Goal: Information Seeking & Learning: Learn about a topic

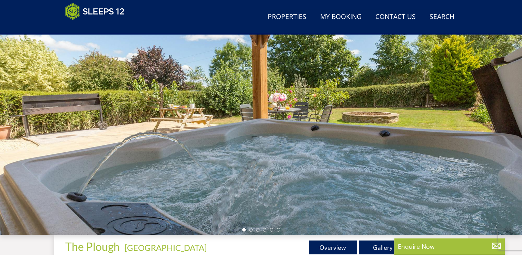
scroll to position [77, 0]
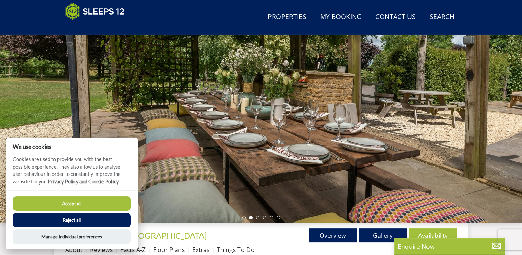
click at [76, 199] on button "Accept all" at bounding box center [72, 203] width 118 height 14
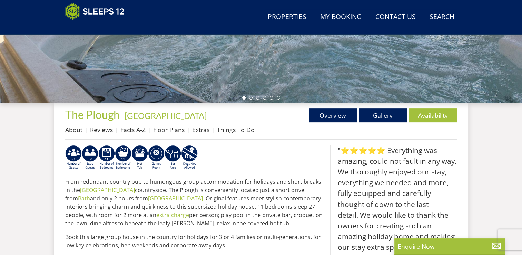
scroll to position [208, 0]
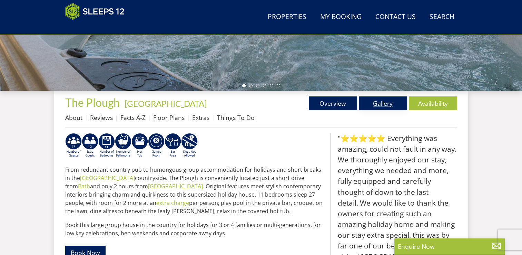
click at [382, 99] on link "Gallery" at bounding box center [383, 103] width 48 height 14
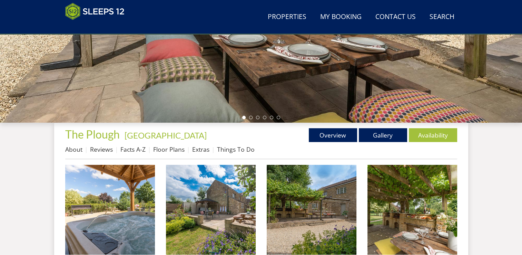
scroll to position [234, 0]
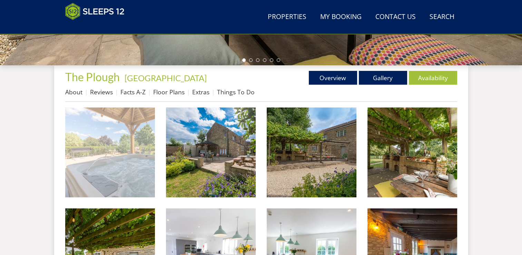
click at [127, 162] on img at bounding box center [110, 152] width 90 height 90
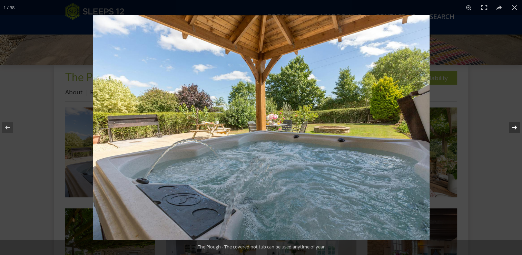
click at [514, 129] on button at bounding box center [510, 127] width 24 height 35
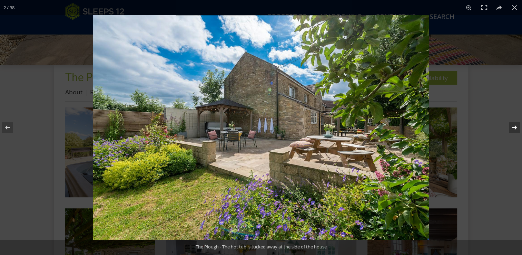
click at [516, 128] on button at bounding box center [510, 127] width 24 height 35
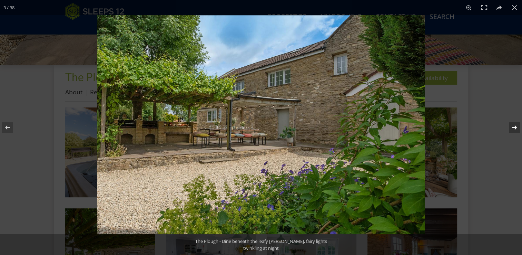
click at [516, 128] on button at bounding box center [510, 127] width 24 height 35
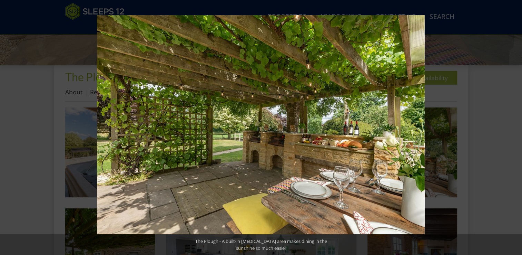
click at [516, 128] on button at bounding box center [510, 127] width 24 height 35
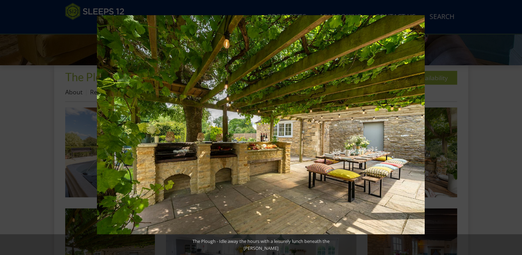
click at [516, 128] on button at bounding box center [510, 127] width 24 height 35
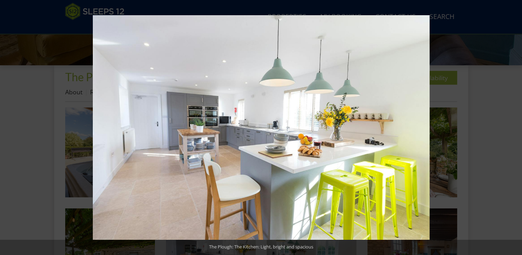
click at [516, 128] on button at bounding box center [510, 127] width 24 height 35
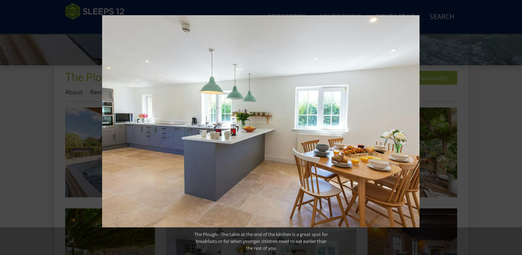
click at [516, 128] on button at bounding box center [510, 127] width 24 height 35
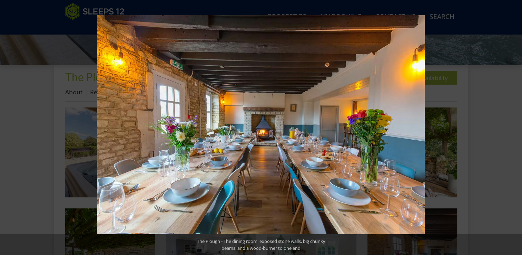
click at [516, 128] on button at bounding box center [510, 127] width 24 height 35
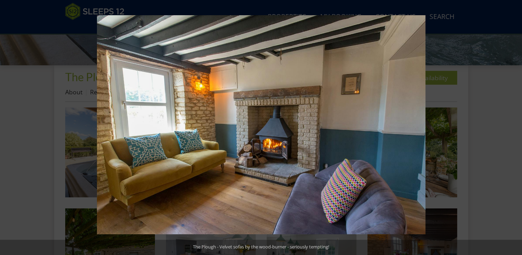
click at [516, 128] on button at bounding box center [510, 127] width 24 height 35
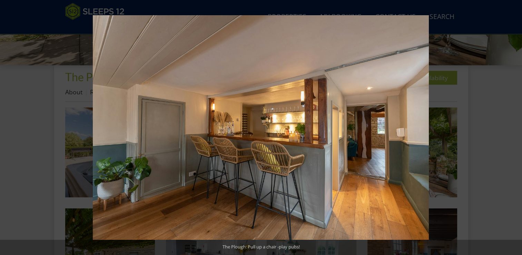
click at [516, 128] on button at bounding box center [510, 127] width 24 height 35
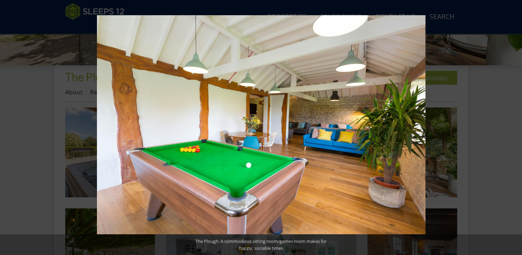
click at [516, 128] on button at bounding box center [510, 127] width 24 height 35
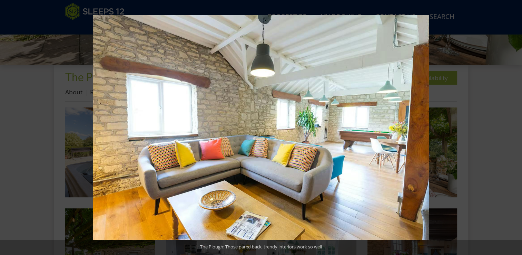
click at [516, 128] on button at bounding box center [510, 127] width 24 height 35
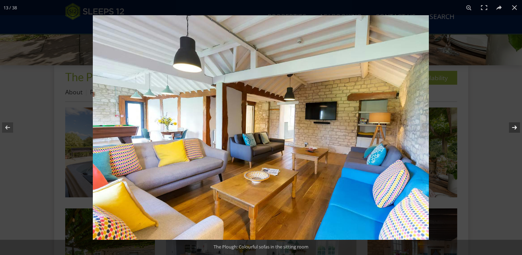
click at [515, 127] on button at bounding box center [510, 127] width 24 height 35
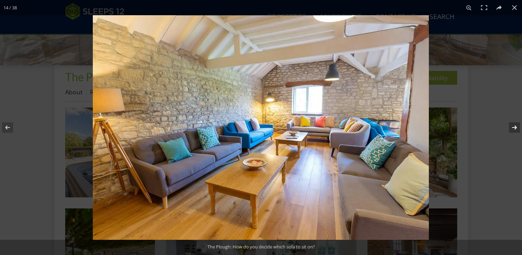
click at [515, 127] on button at bounding box center [510, 127] width 24 height 35
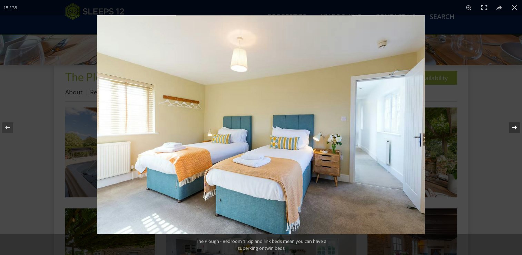
click at [515, 127] on button at bounding box center [510, 127] width 24 height 35
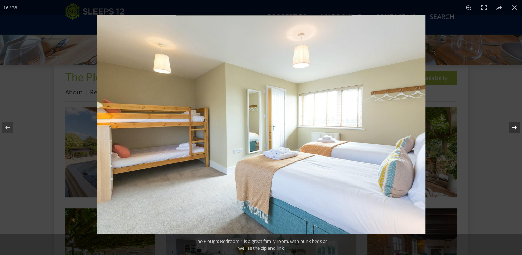
click at [515, 127] on button at bounding box center [510, 127] width 24 height 35
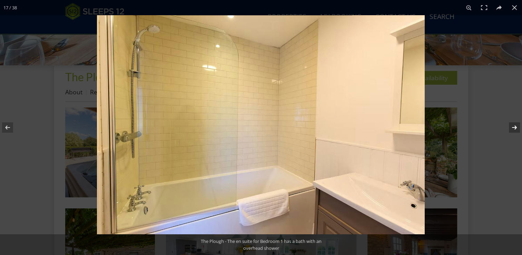
click at [515, 127] on button at bounding box center [510, 127] width 24 height 35
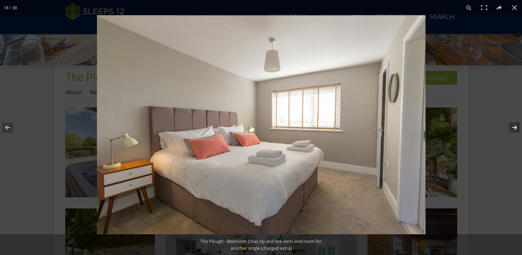
click at [515, 127] on button at bounding box center [510, 127] width 24 height 35
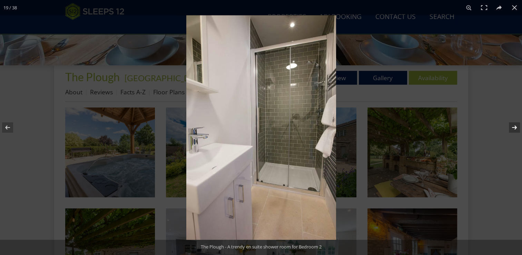
click at [515, 127] on button at bounding box center [510, 127] width 24 height 35
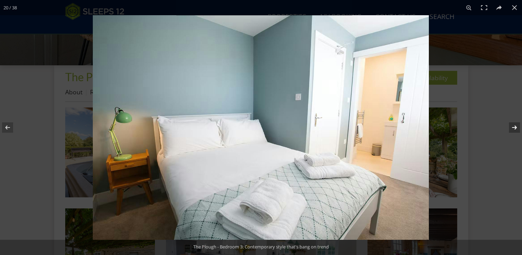
click at [515, 127] on button at bounding box center [510, 127] width 24 height 35
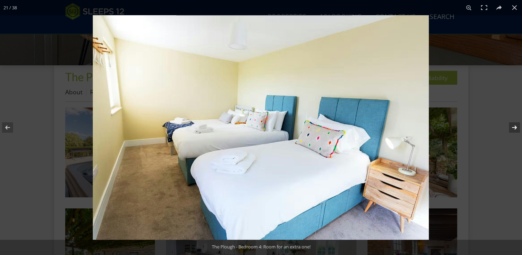
click at [515, 127] on button at bounding box center [510, 127] width 24 height 35
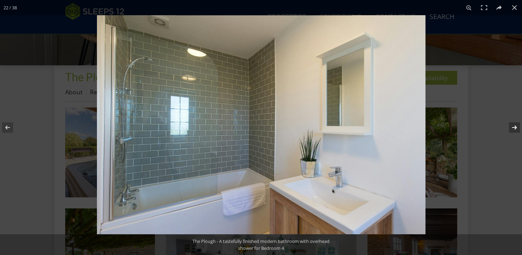
click at [515, 127] on button at bounding box center [510, 127] width 24 height 35
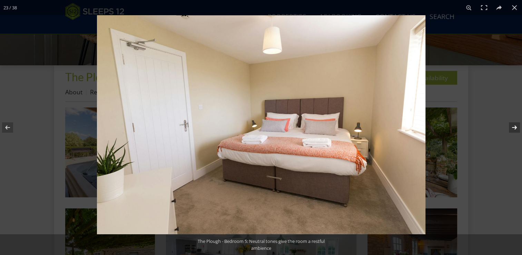
click at [515, 127] on button at bounding box center [510, 127] width 24 height 35
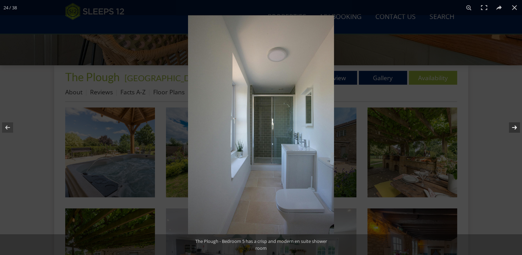
click at [515, 127] on button at bounding box center [510, 127] width 24 height 35
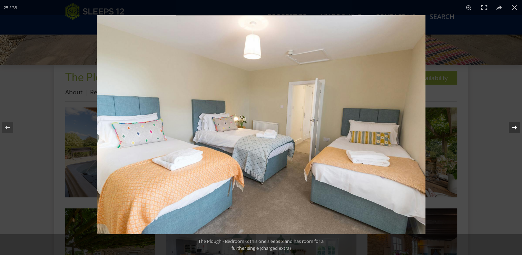
click at [515, 127] on button at bounding box center [510, 127] width 24 height 35
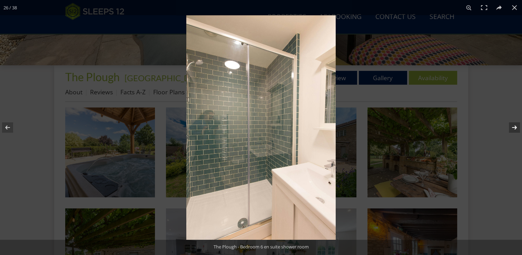
click at [515, 127] on button at bounding box center [510, 127] width 24 height 35
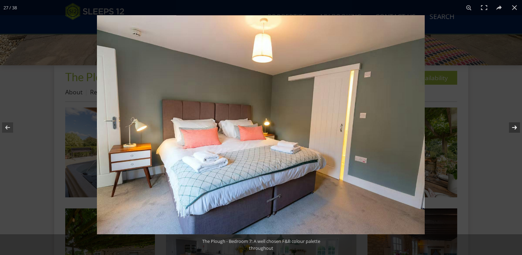
click at [516, 128] on button at bounding box center [510, 127] width 24 height 35
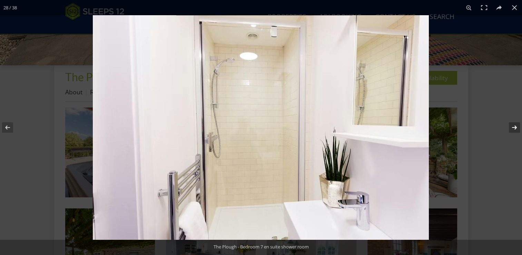
click at [516, 128] on button at bounding box center [510, 127] width 24 height 35
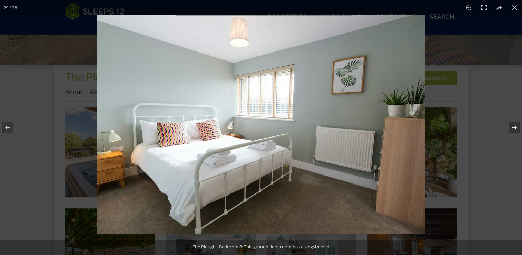
click at [516, 128] on button at bounding box center [510, 127] width 24 height 35
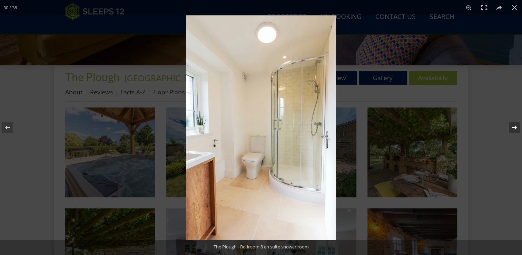
click at [516, 128] on button at bounding box center [510, 127] width 24 height 35
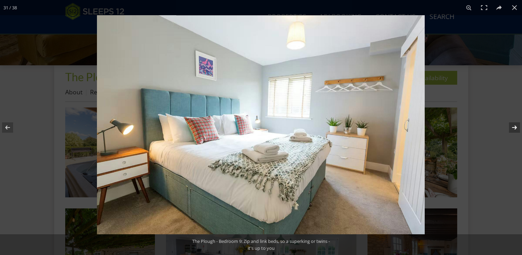
click at [516, 128] on button at bounding box center [510, 127] width 24 height 35
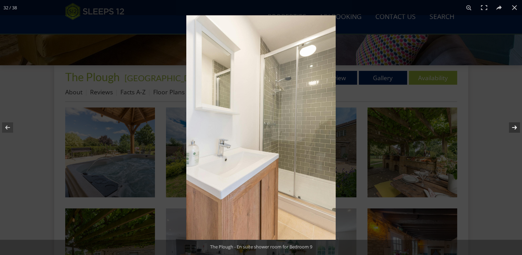
click at [516, 128] on button at bounding box center [510, 127] width 24 height 35
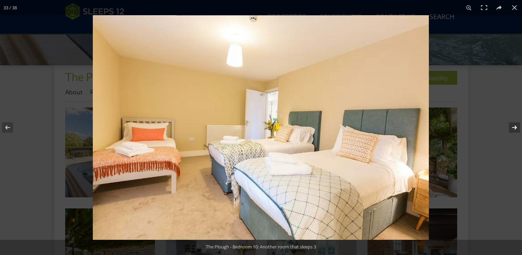
click at [516, 128] on button at bounding box center [510, 127] width 24 height 35
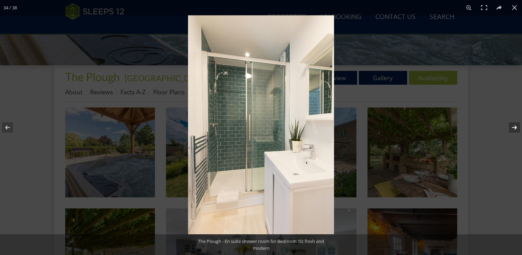
click at [516, 128] on button at bounding box center [510, 127] width 24 height 35
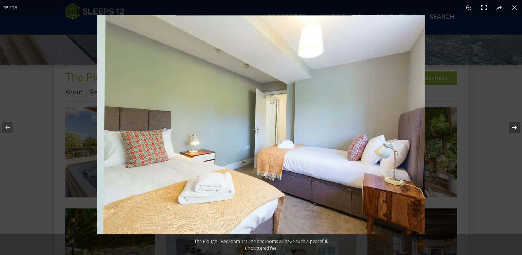
click at [516, 128] on button at bounding box center [510, 127] width 24 height 35
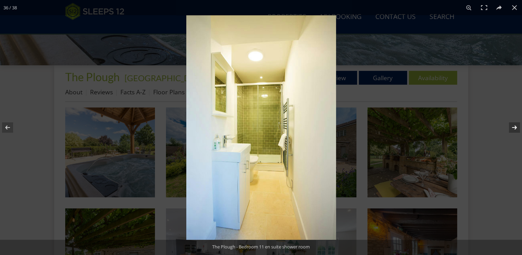
click at [516, 128] on button at bounding box center [510, 127] width 24 height 35
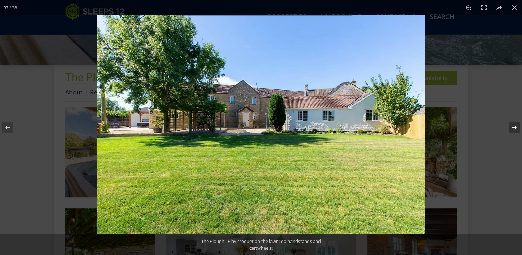
click at [516, 128] on button at bounding box center [510, 127] width 24 height 35
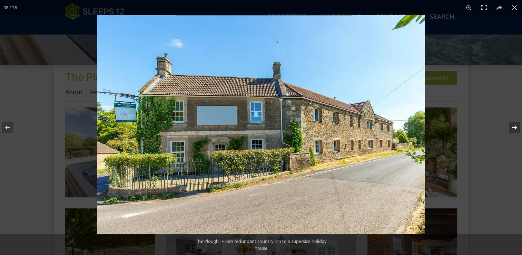
click at [516, 128] on button at bounding box center [510, 127] width 24 height 35
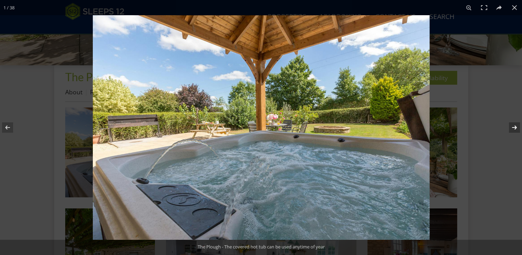
click at [516, 128] on button at bounding box center [510, 127] width 24 height 35
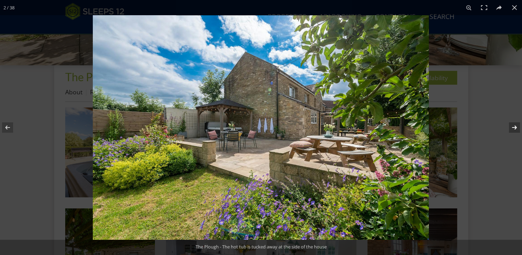
click at [515, 125] on button at bounding box center [510, 127] width 24 height 35
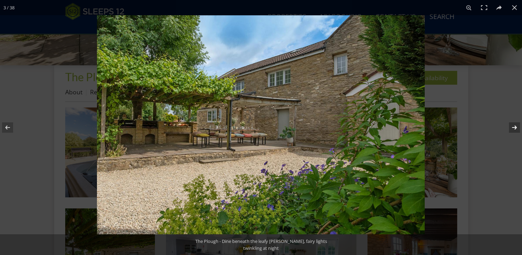
click at [515, 125] on button at bounding box center [510, 127] width 24 height 35
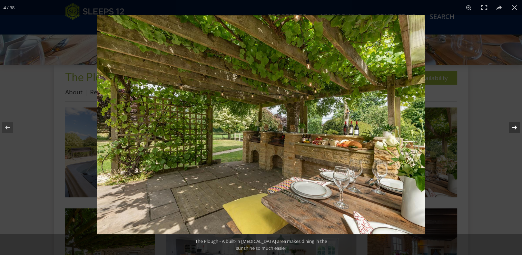
click at [515, 125] on button at bounding box center [510, 127] width 24 height 35
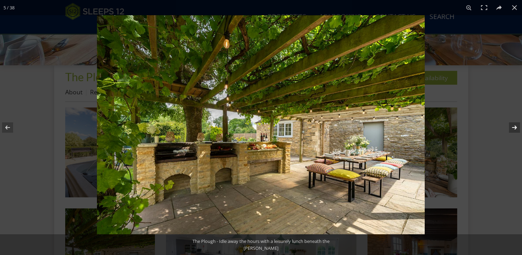
click at [515, 125] on button at bounding box center [510, 127] width 24 height 35
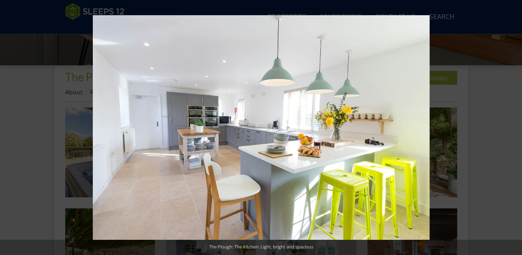
click at [515, 125] on button at bounding box center [510, 127] width 24 height 35
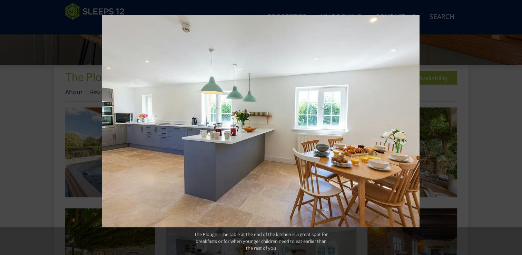
click at [515, 125] on button at bounding box center [510, 127] width 24 height 35
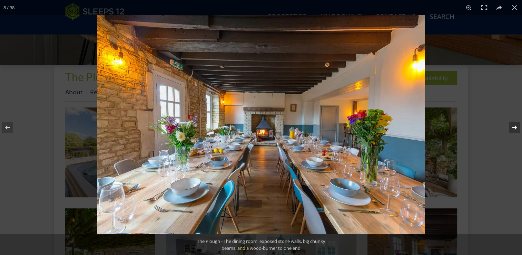
click at [511, 123] on button at bounding box center [510, 127] width 24 height 35
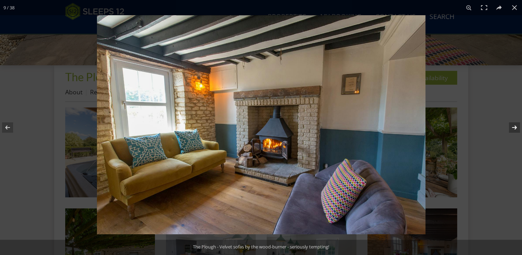
click at [511, 123] on button at bounding box center [510, 127] width 24 height 35
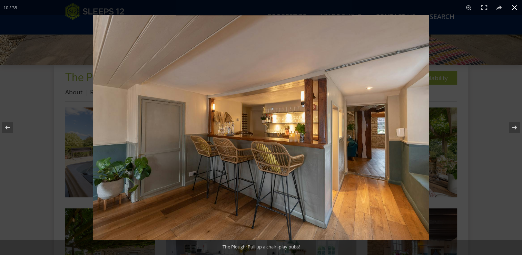
click at [516, 7] on button at bounding box center [514, 7] width 15 height 15
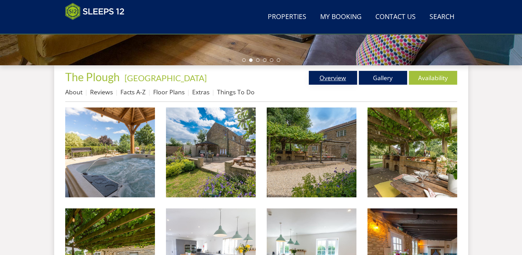
click at [338, 80] on link "Overview" at bounding box center [333, 78] width 48 height 14
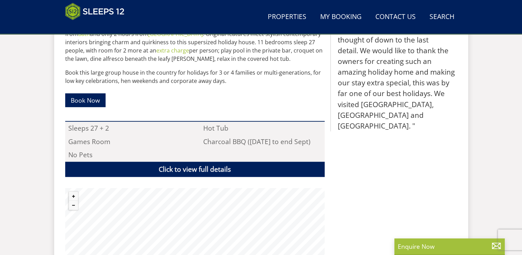
scroll to position [372, 0]
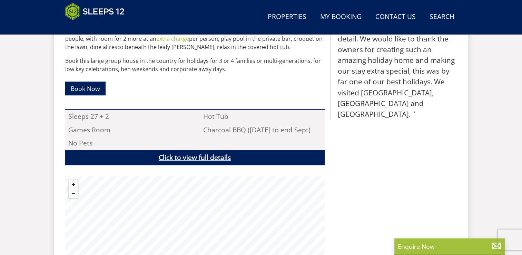
click at [182, 159] on link "Click to view full details" at bounding box center [195, 158] width 260 height 16
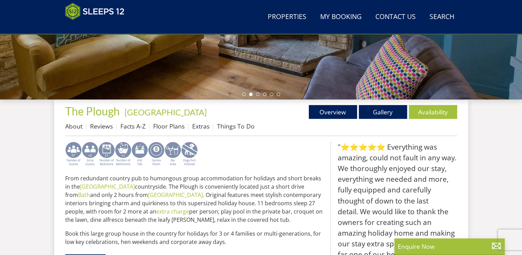
scroll to position [165, 0]
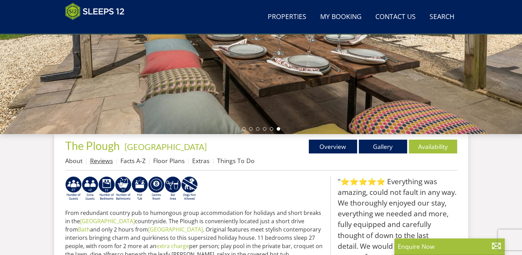
click at [102, 160] on link "Reviews" at bounding box center [101, 160] width 23 height 8
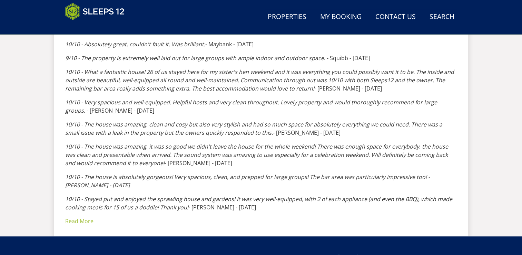
scroll to position [515, 0]
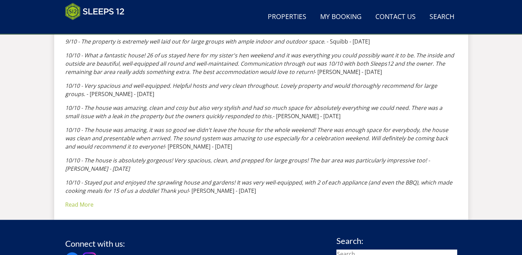
click at [84, 191] on div "10/10 - The house itself was perfect for a group of 19, a mixture of adults and…" at bounding box center [261, 26] width 392 height 364
click at [87, 201] on link "Read More" at bounding box center [79, 205] width 28 height 8
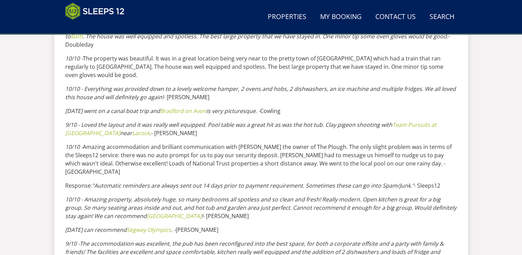
scroll to position [1550, 0]
click at [288, 19] on link "Properties" at bounding box center [287, 17] width 44 height 16
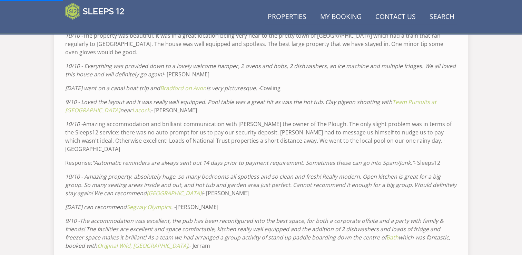
scroll to position [1585, 0]
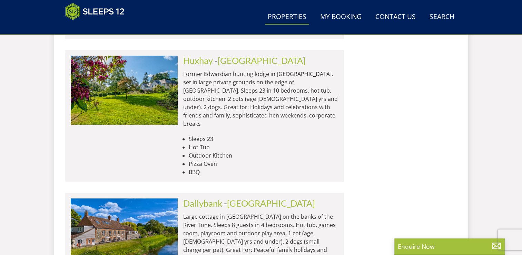
scroll to position [2928, 0]
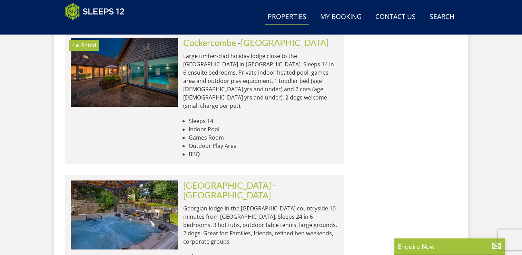
scroll to position [5586, 0]
